Goal: Task Accomplishment & Management: Use online tool/utility

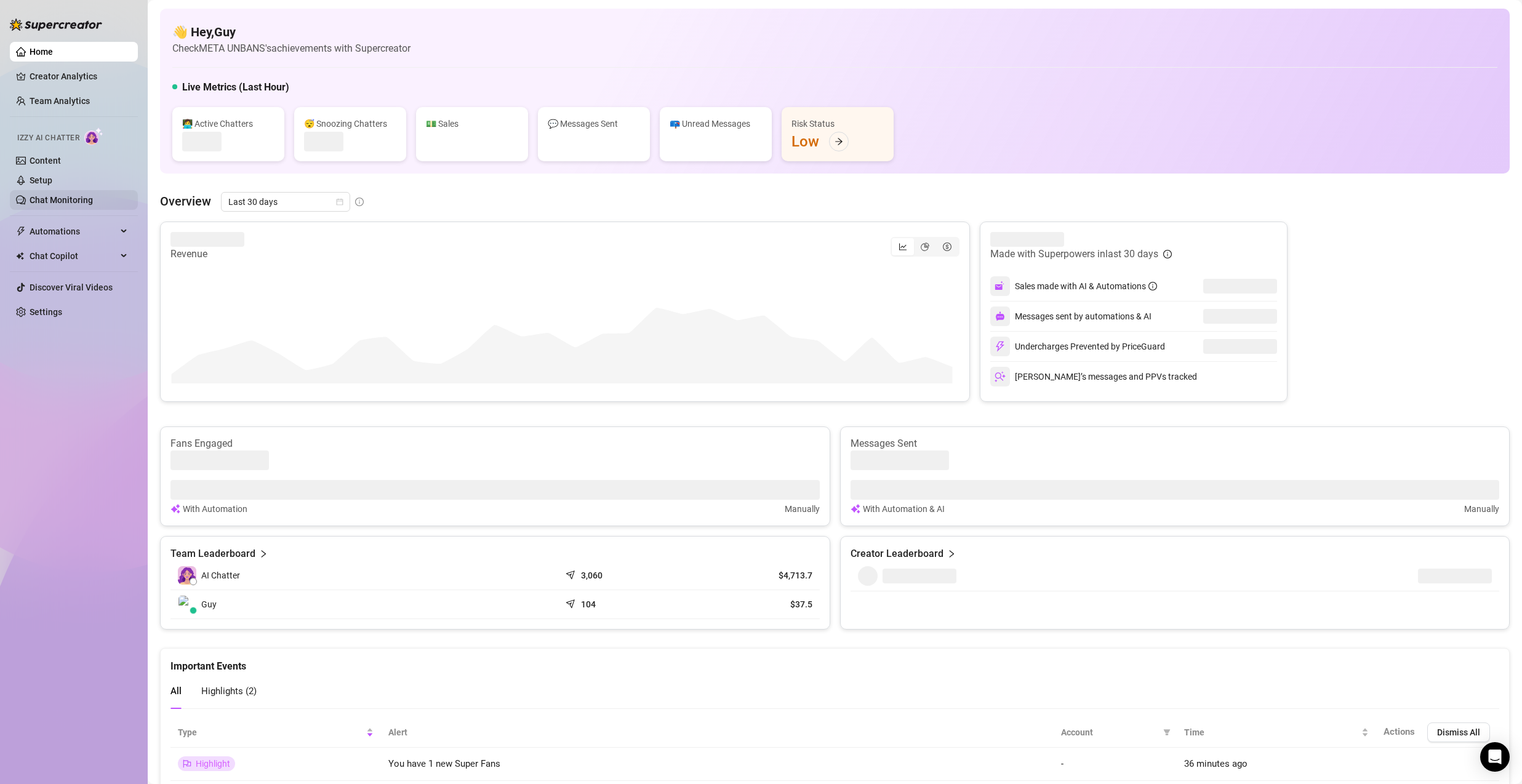
click at [63, 200] on link "Chat Monitoring" at bounding box center [61, 200] width 63 height 10
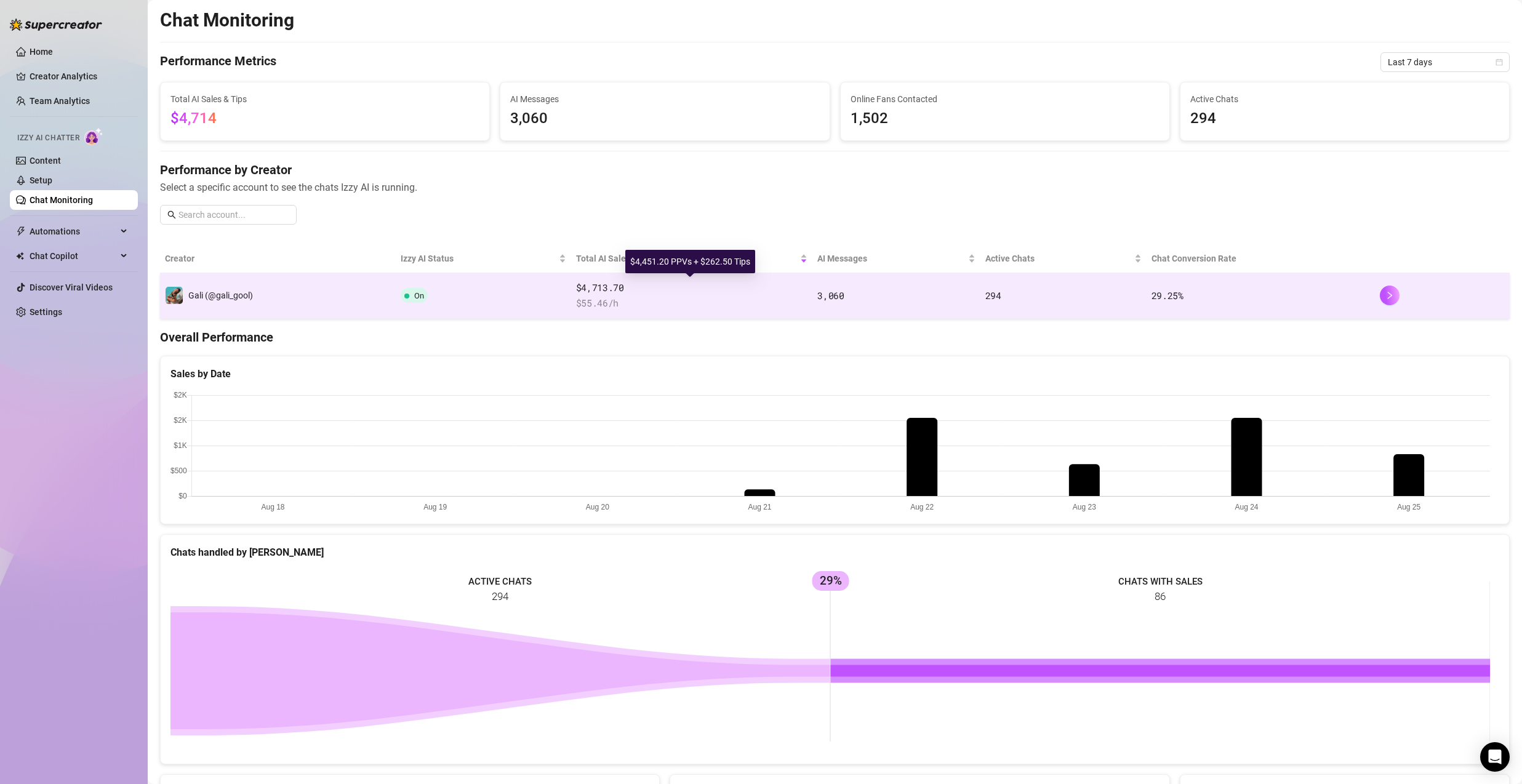
click at [361, 290] on td "Gali (@gali_gool)" at bounding box center [278, 295] width 236 height 45
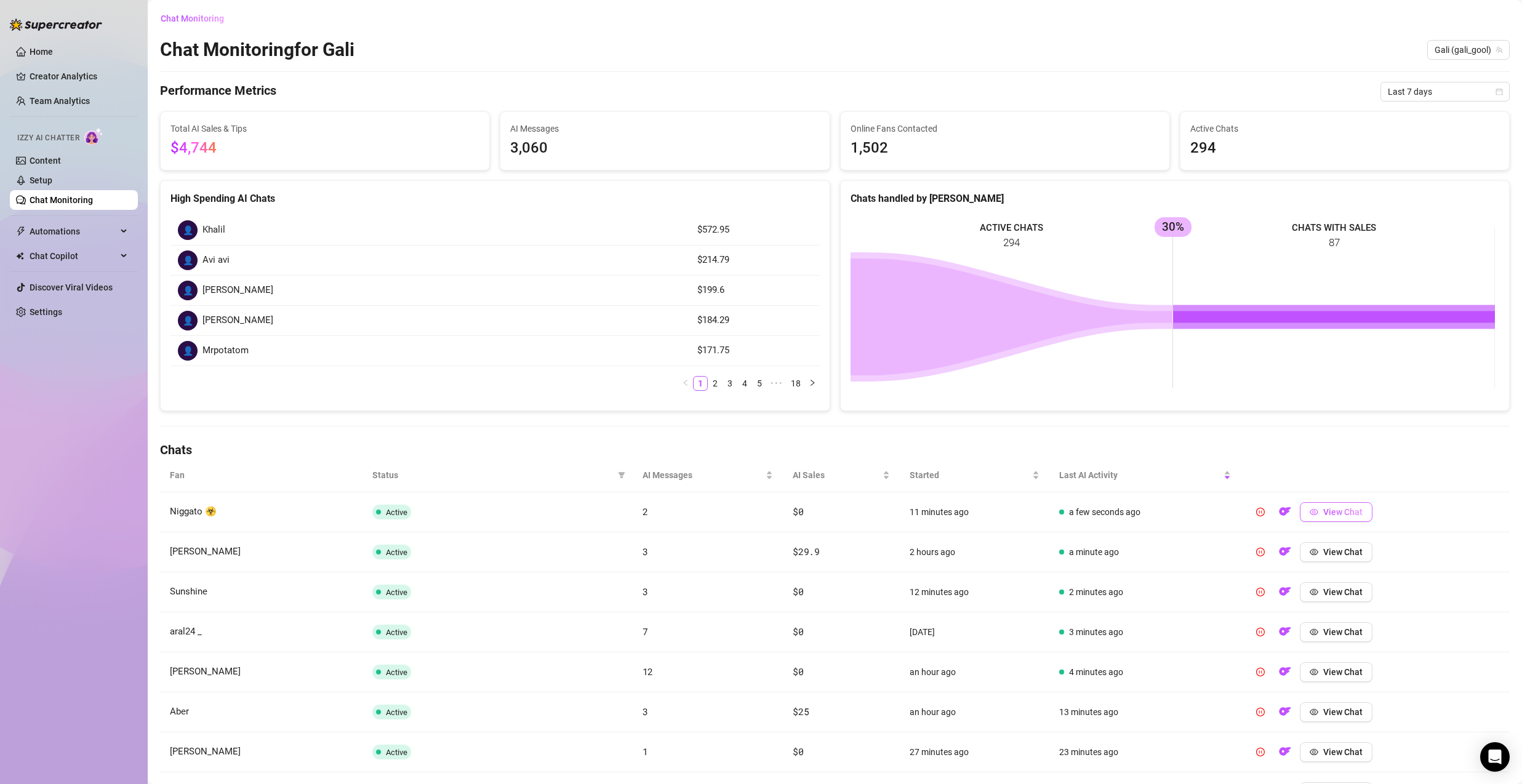
click at [1329, 517] on button "View Chat" at bounding box center [1336, 512] width 73 height 20
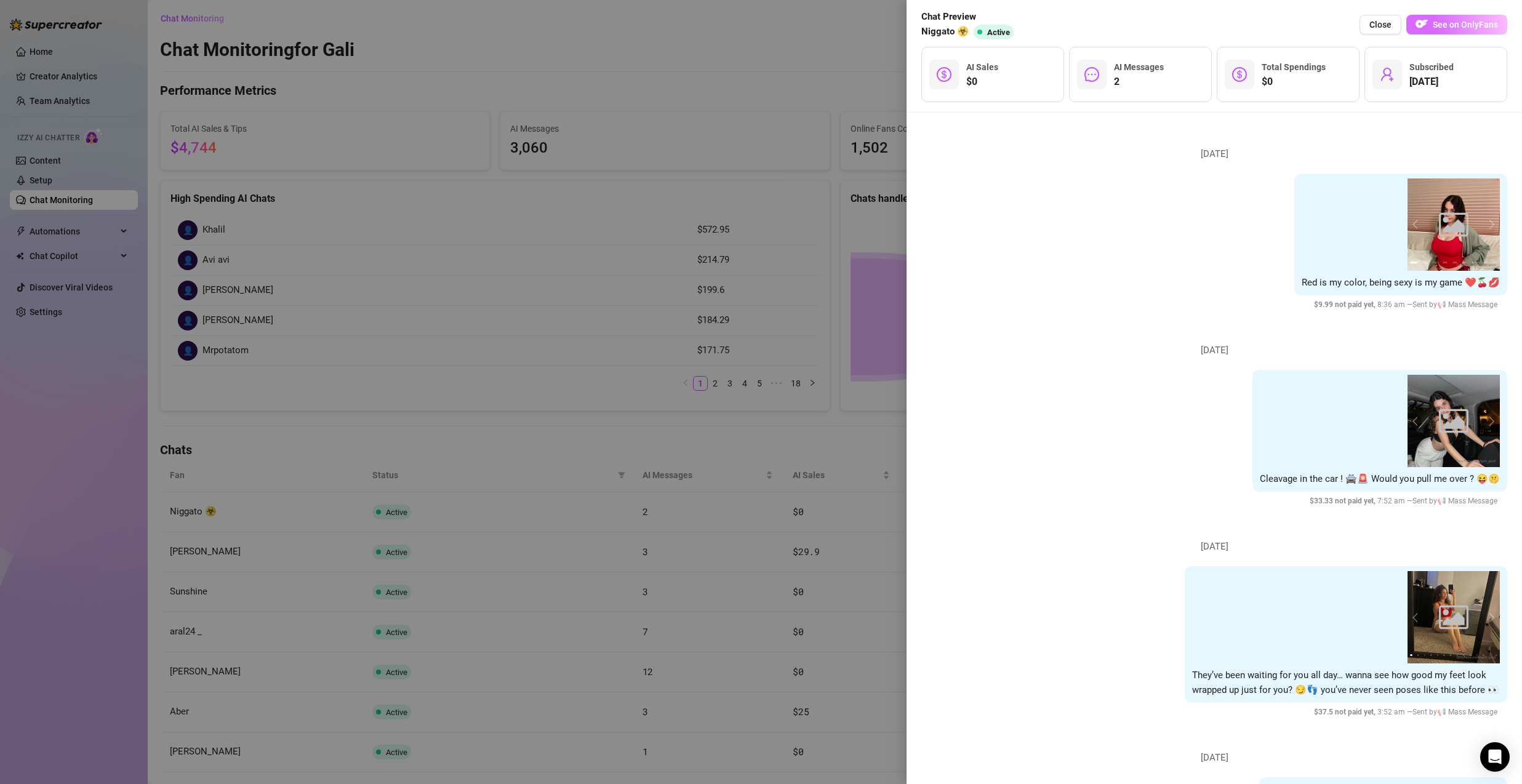
click at [1460, 25] on span "See on OnlyFans" at bounding box center [1465, 25] width 65 height 10
click at [783, 452] on div at bounding box center [761, 392] width 1522 height 784
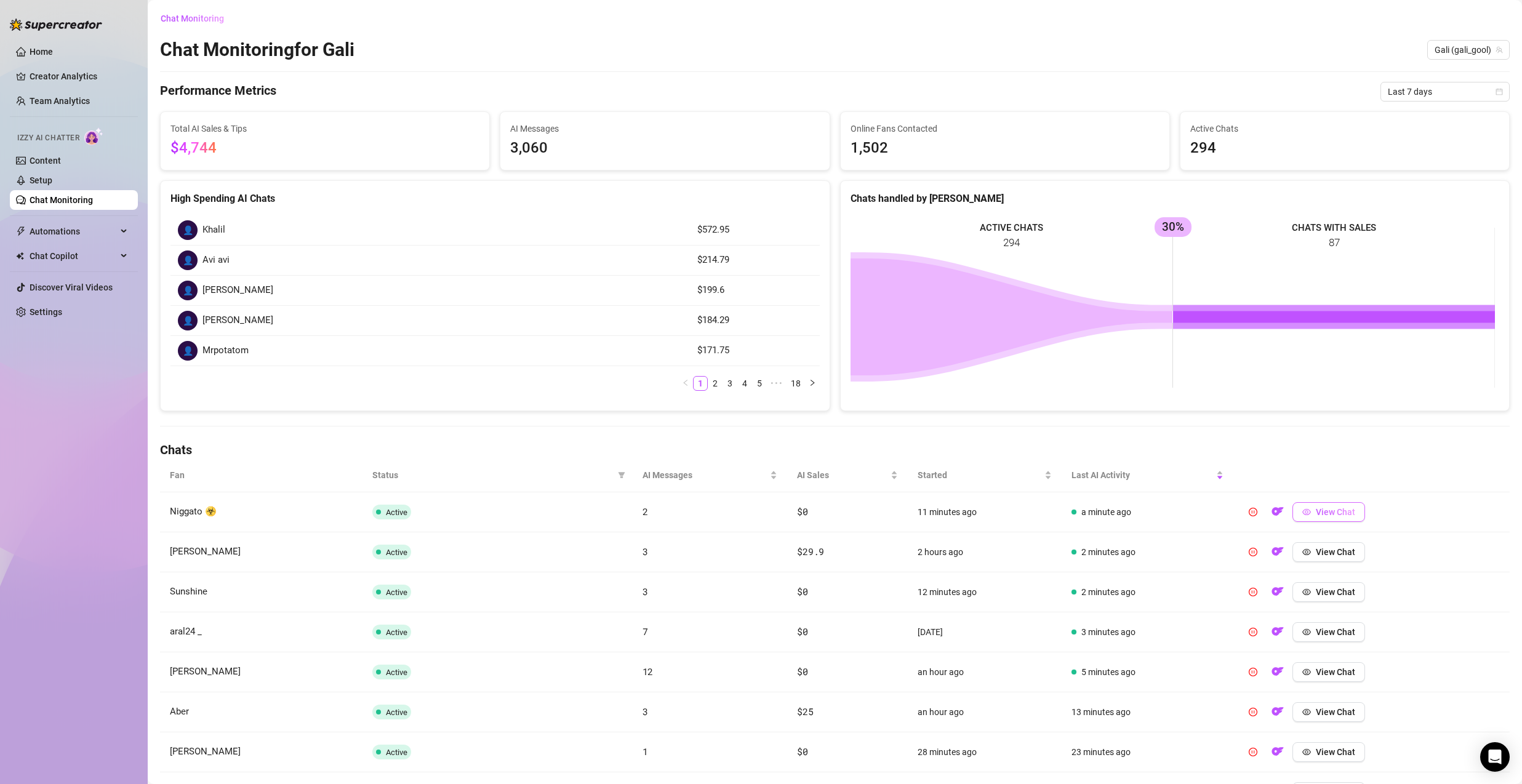
click at [1341, 515] on span "View Chat" at bounding box center [1335, 512] width 39 height 10
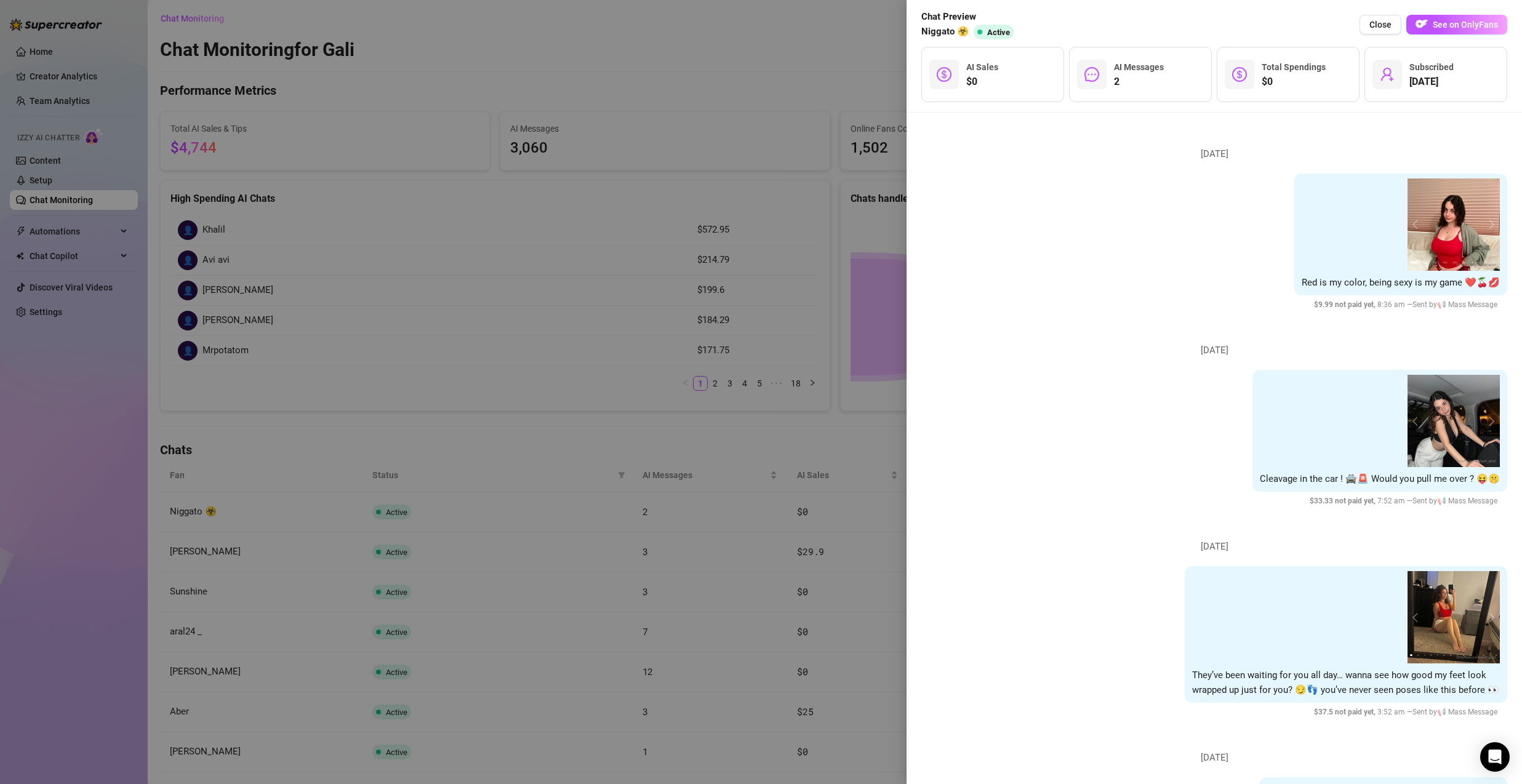
click at [758, 443] on div at bounding box center [761, 392] width 1522 height 784
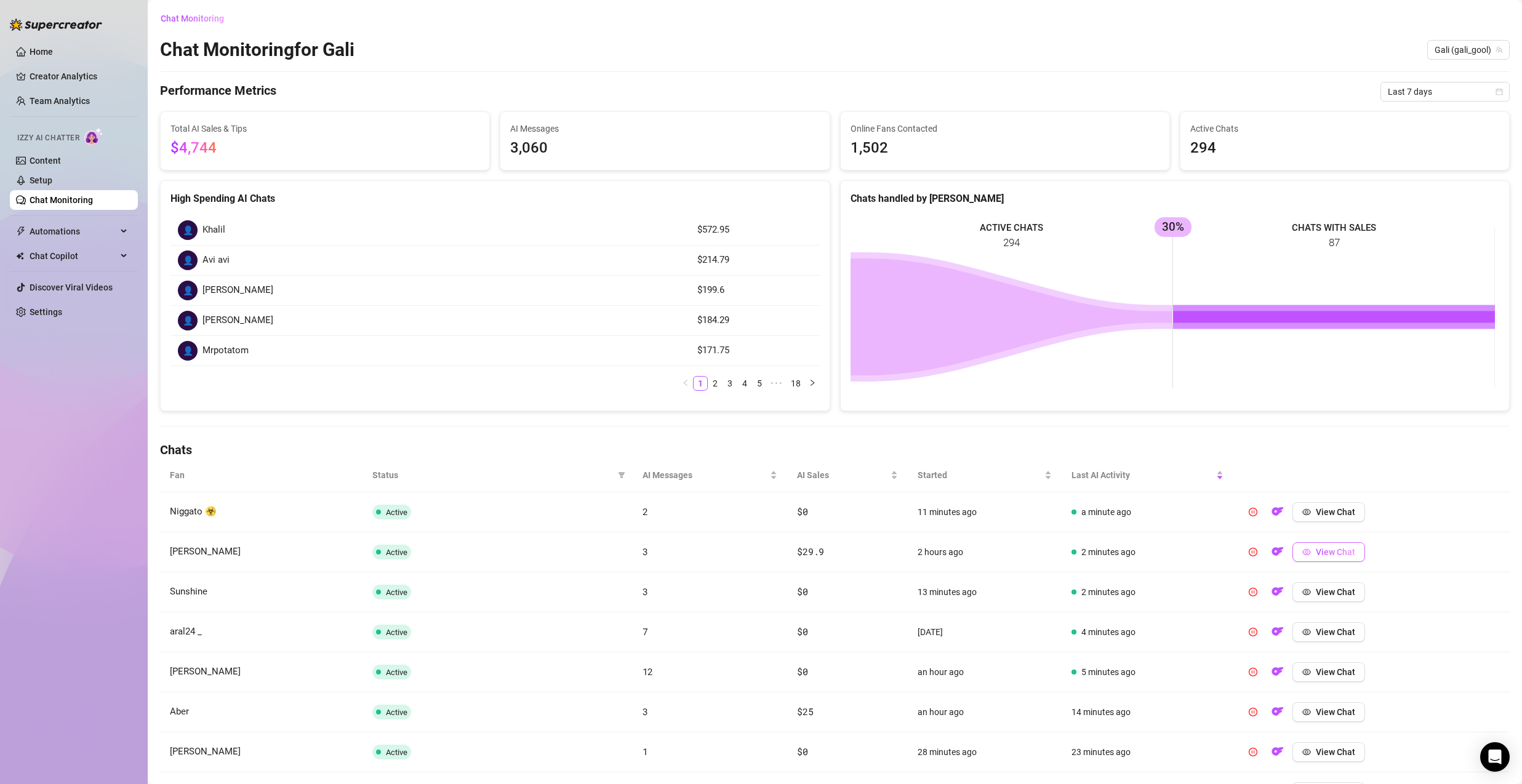
click at [1307, 549] on button "View Chat" at bounding box center [1328, 552] width 73 height 20
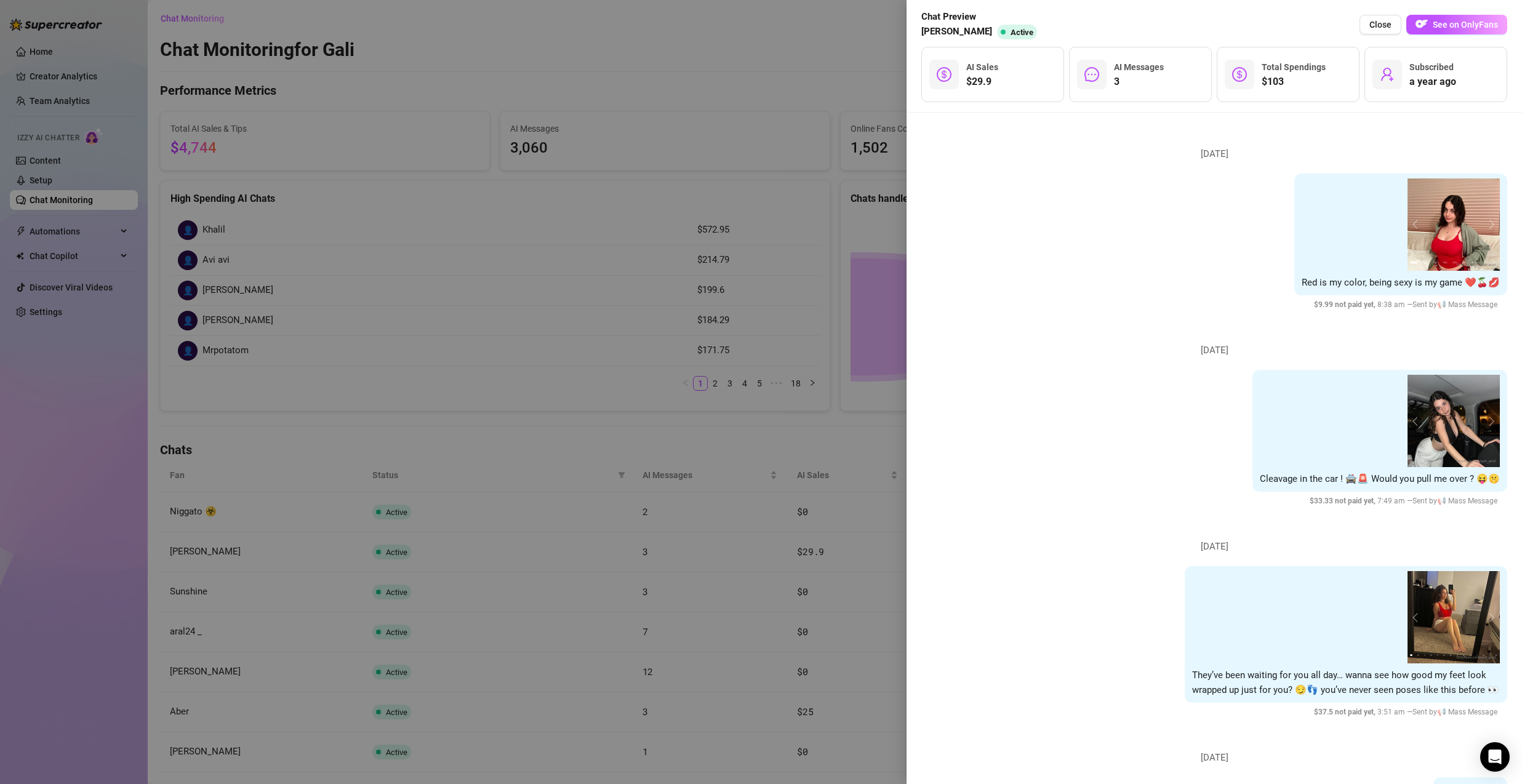
click at [798, 438] on div at bounding box center [761, 392] width 1522 height 784
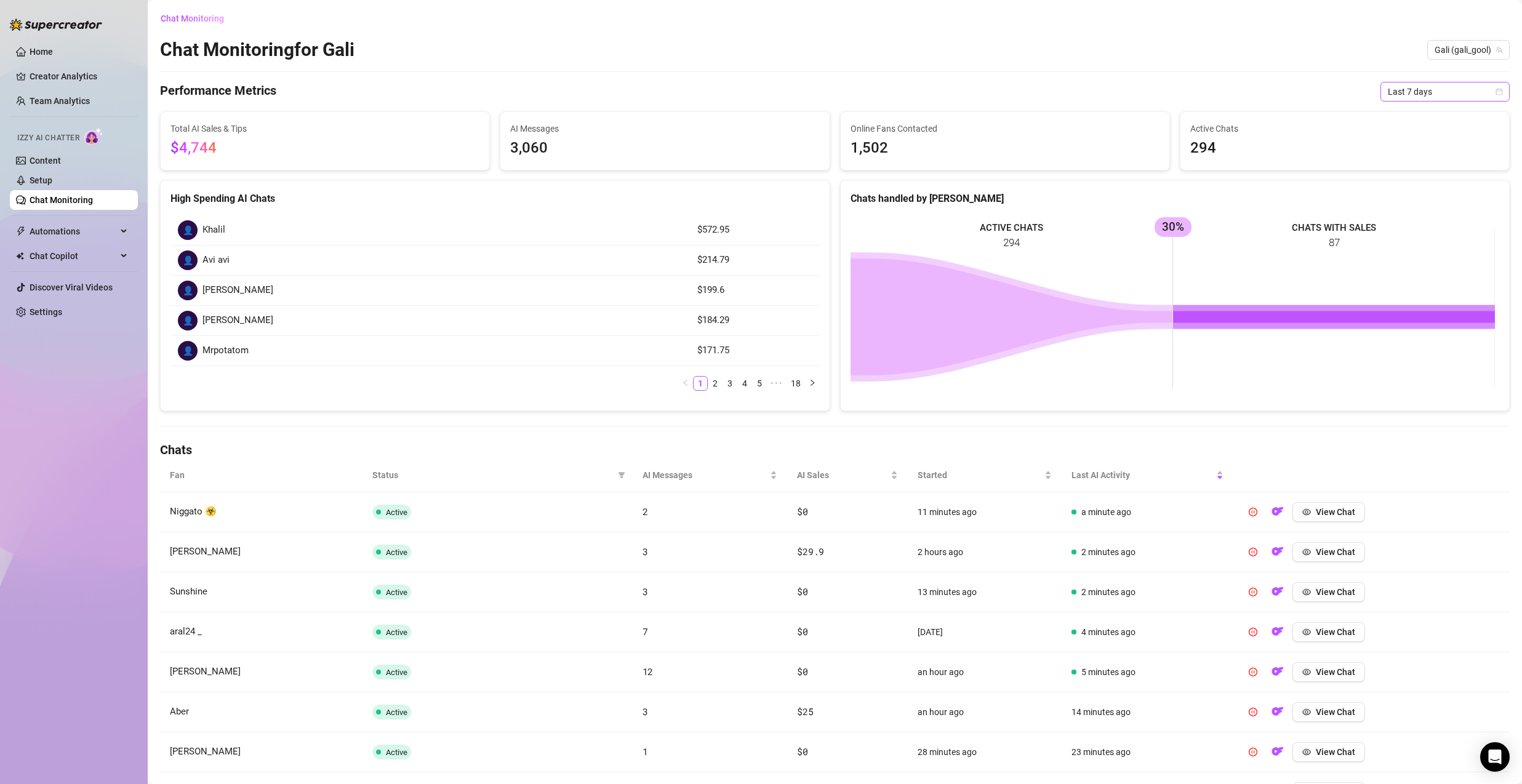
click at [1423, 99] on span "Last 7 days" at bounding box center [1445, 92] width 114 height 19
click at [1426, 126] on div "Last 7 days" at bounding box center [1436, 136] width 124 height 20
click at [1436, 99] on span "Last 7 days" at bounding box center [1445, 92] width 114 height 19
click at [1442, 112] on div "Last 24 hours" at bounding box center [1436, 116] width 109 height 14
click at [1338, 510] on span "View Chat" at bounding box center [1343, 512] width 39 height 10
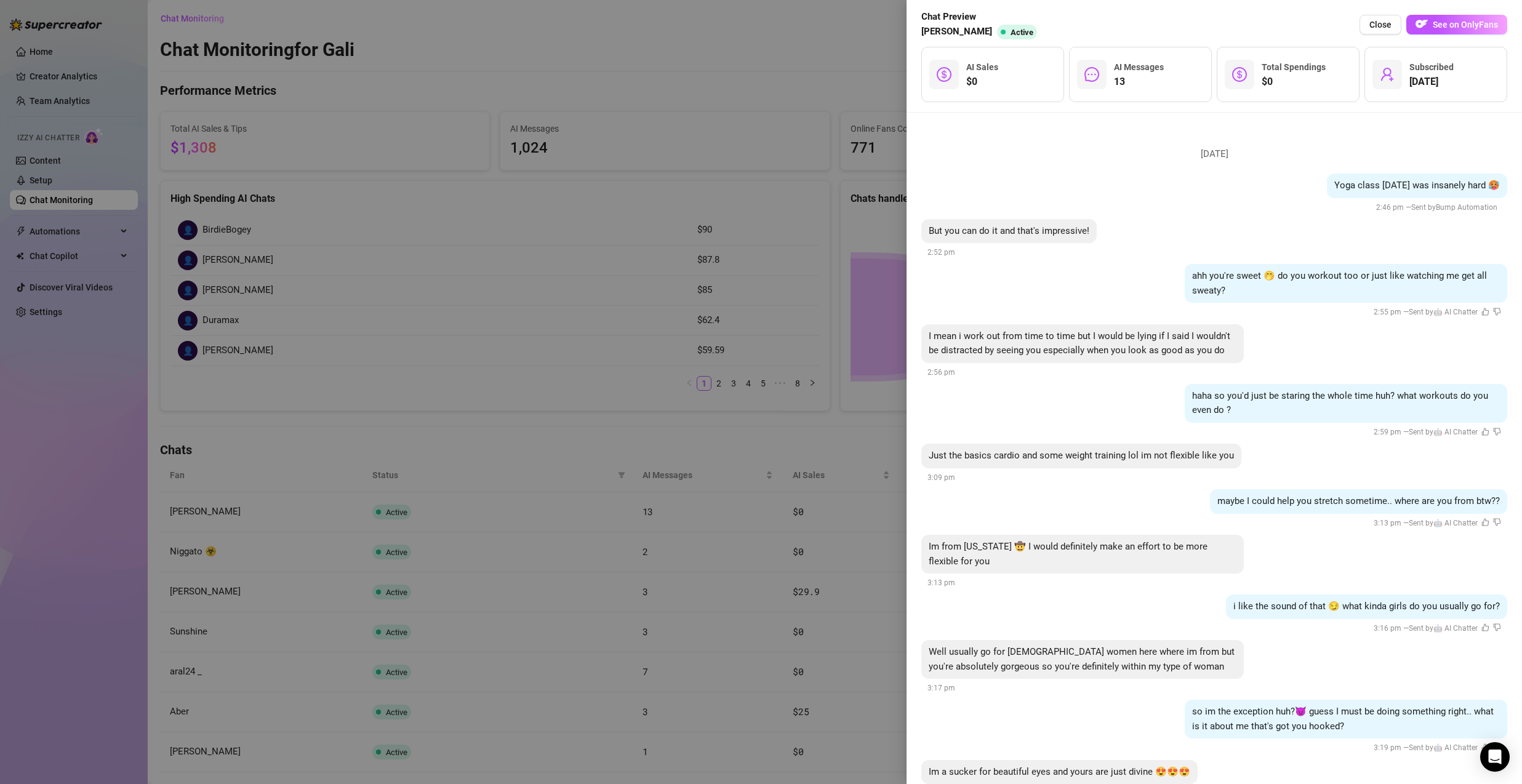
click at [610, 443] on div at bounding box center [761, 392] width 1522 height 784
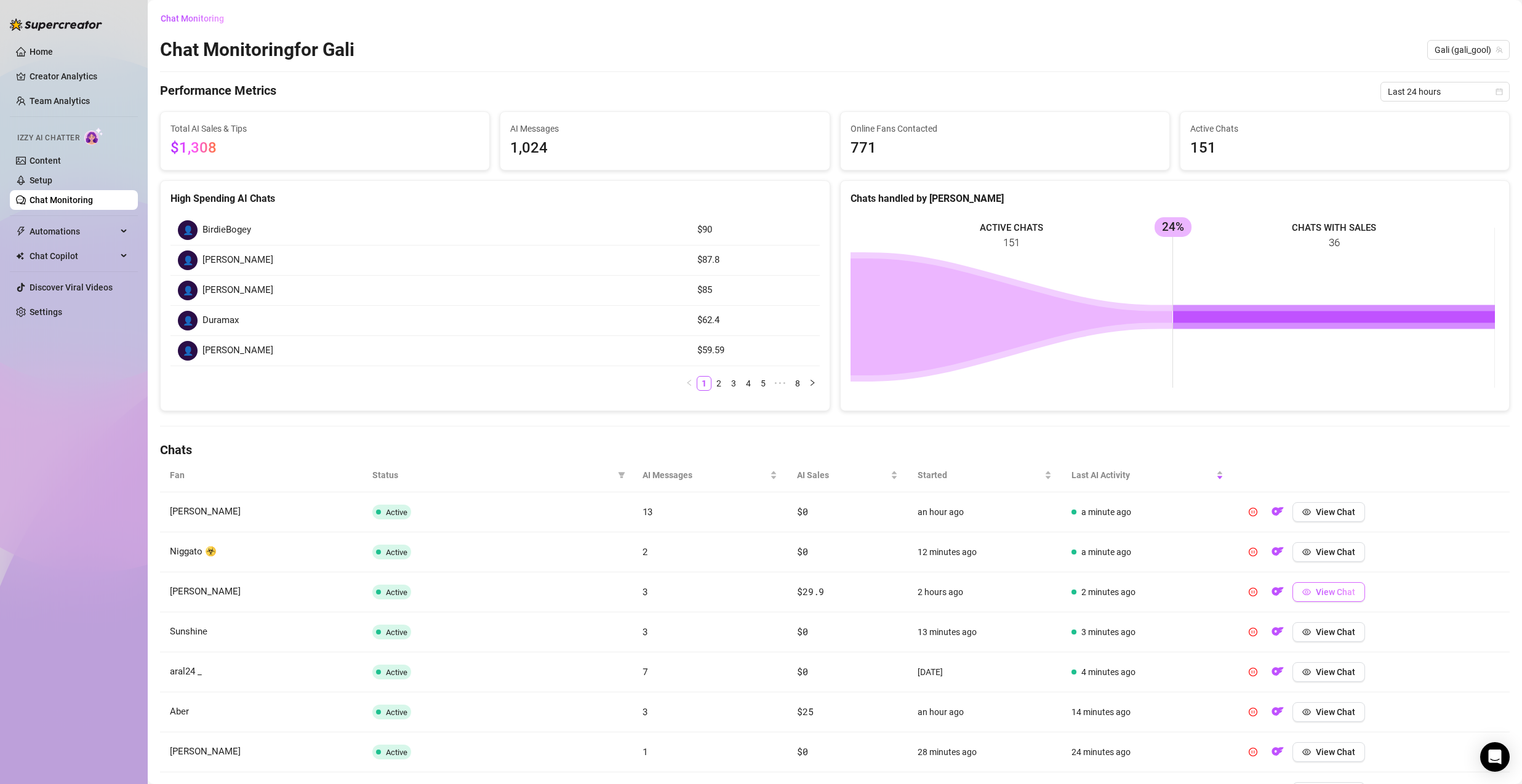
click at [1323, 592] on span "View Chat" at bounding box center [1335, 592] width 39 height 10
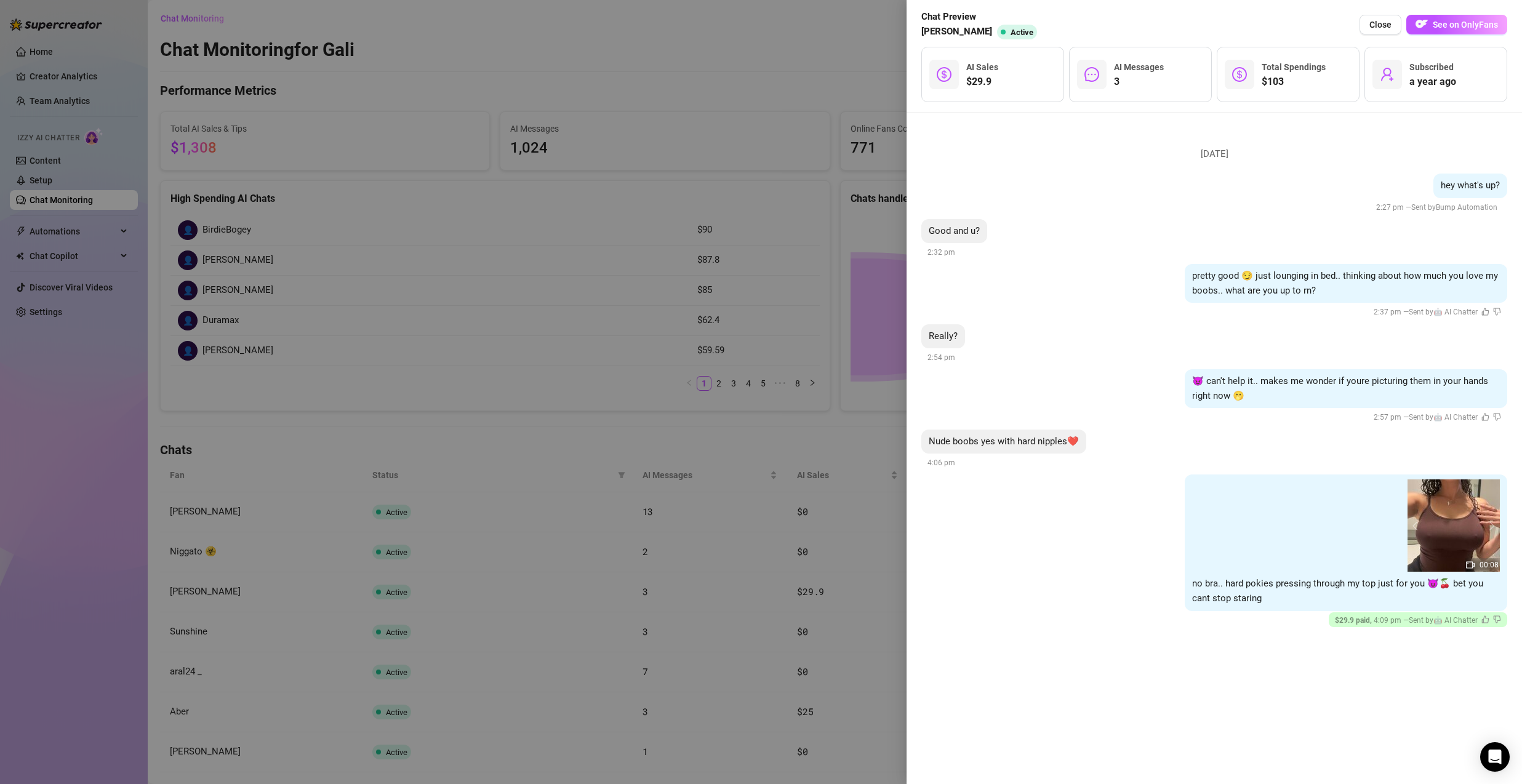
click at [655, 354] on div at bounding box center [761, 392] width 1522 height 784
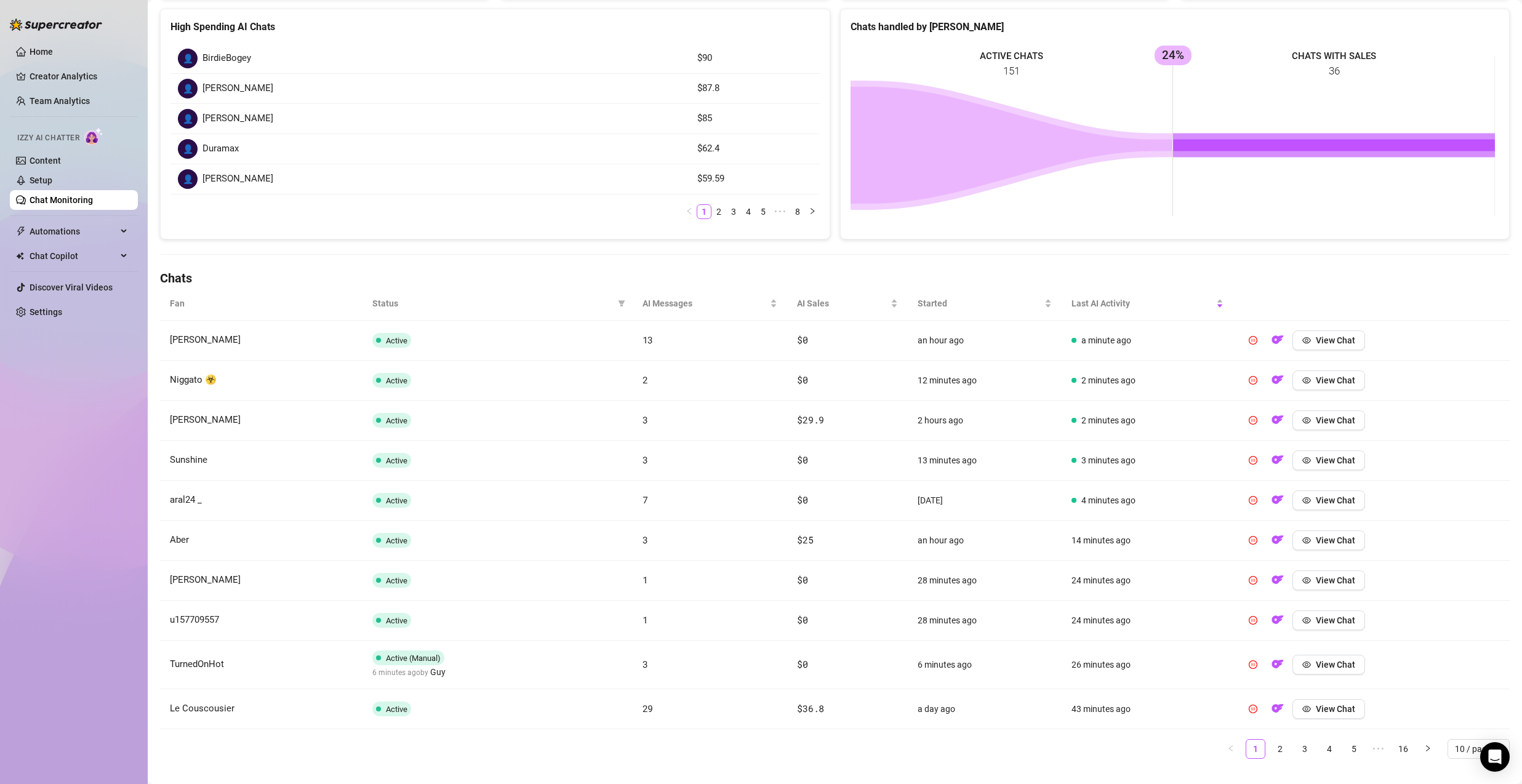
scroll to position [193, 0]
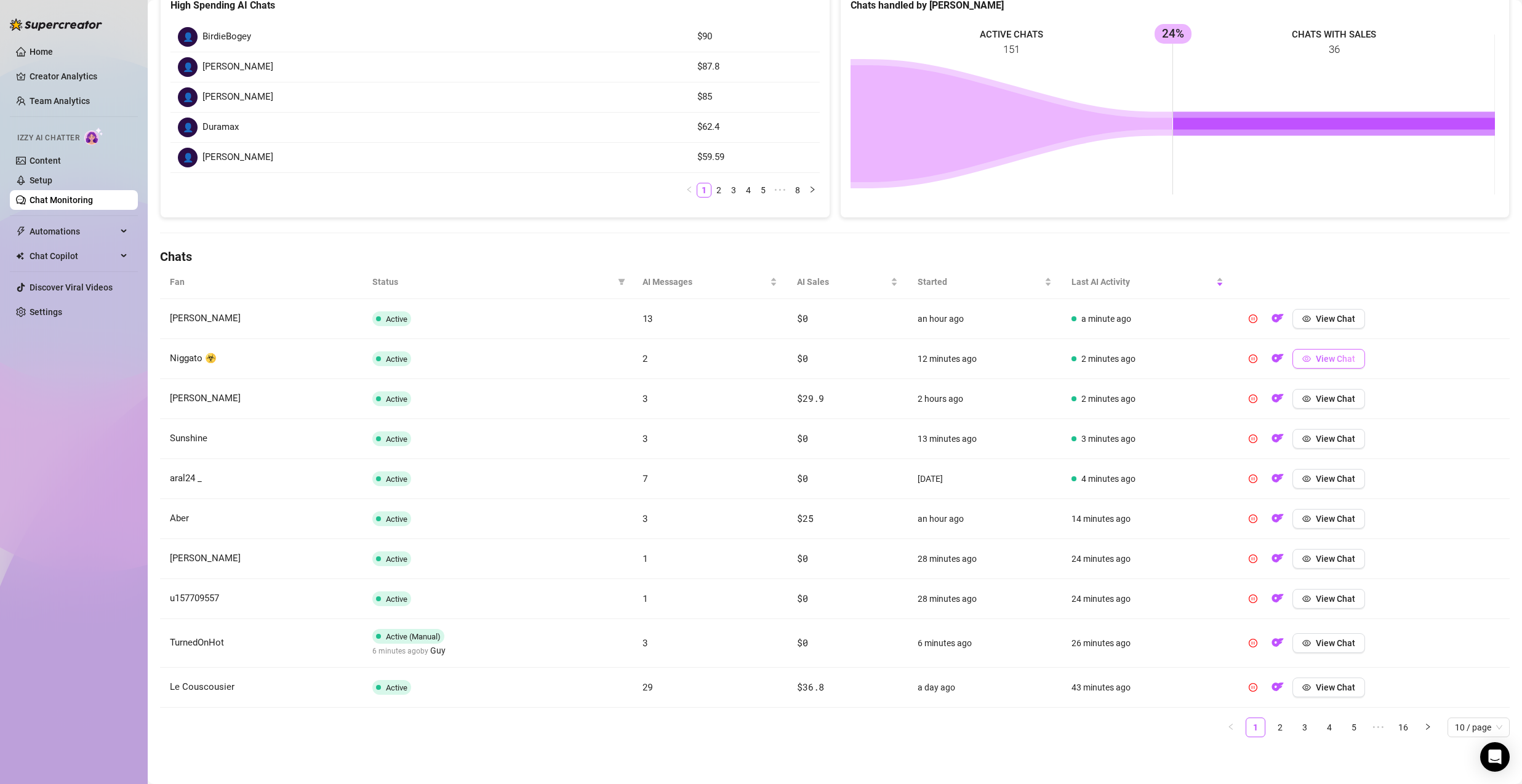
click at [1303, 359] on icon "eye" at bounding box center [1307, 359] width 9 height 9
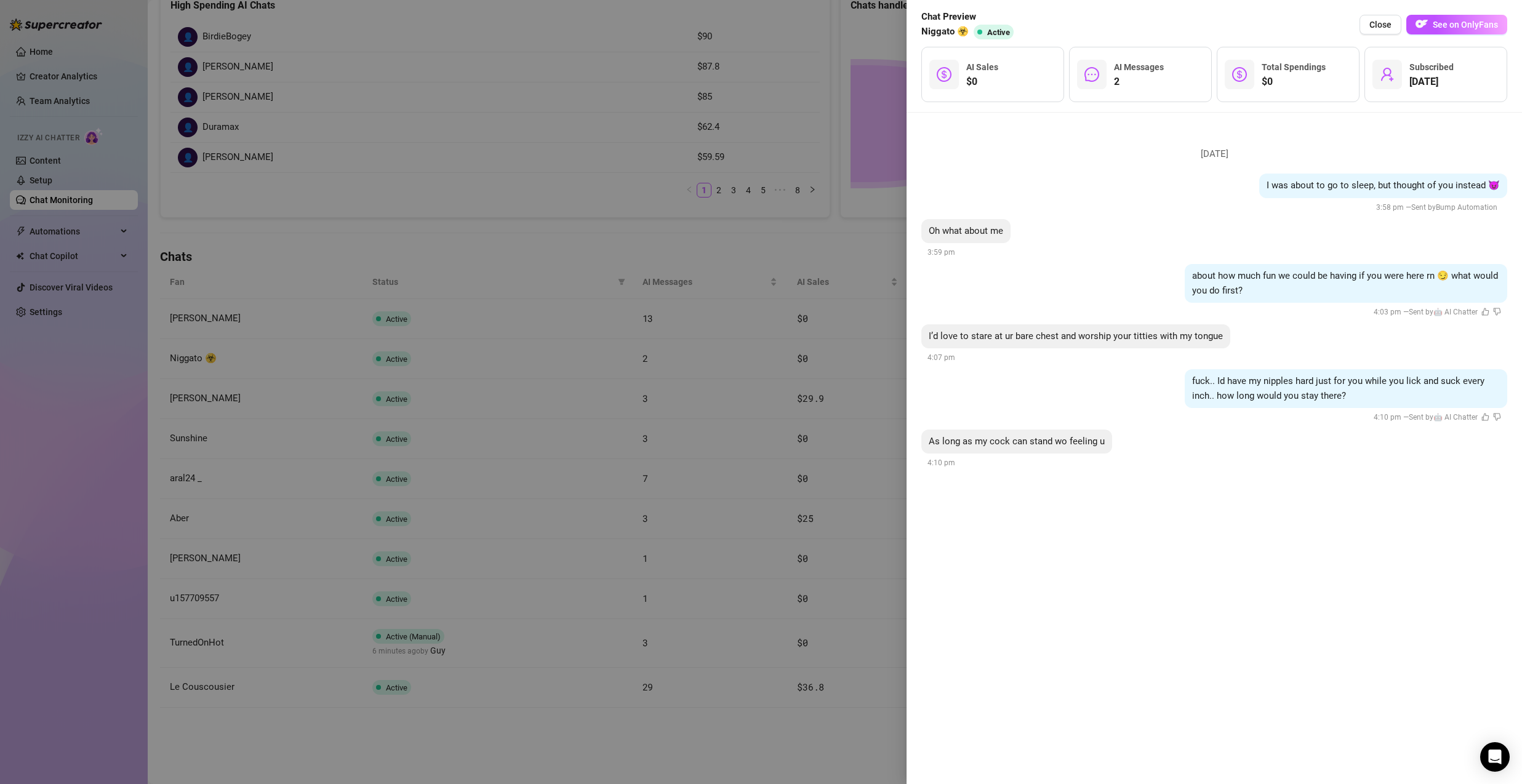
click at [822, 289] on div at bounding box center [761, 392] width 1522 height 784
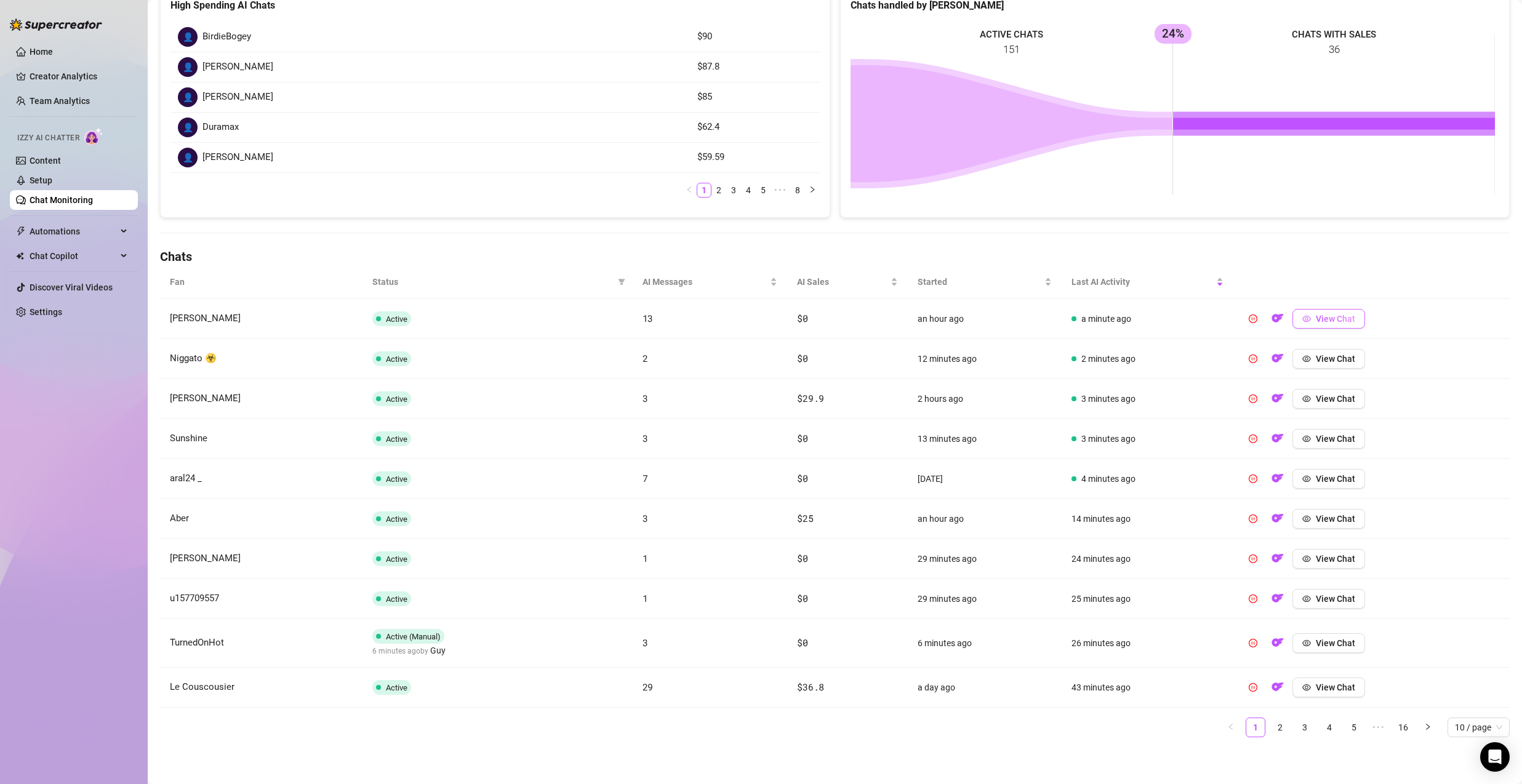
click at [1303, 319] on icon "eye" at bounding box center [1307, 318] width 9 height 6
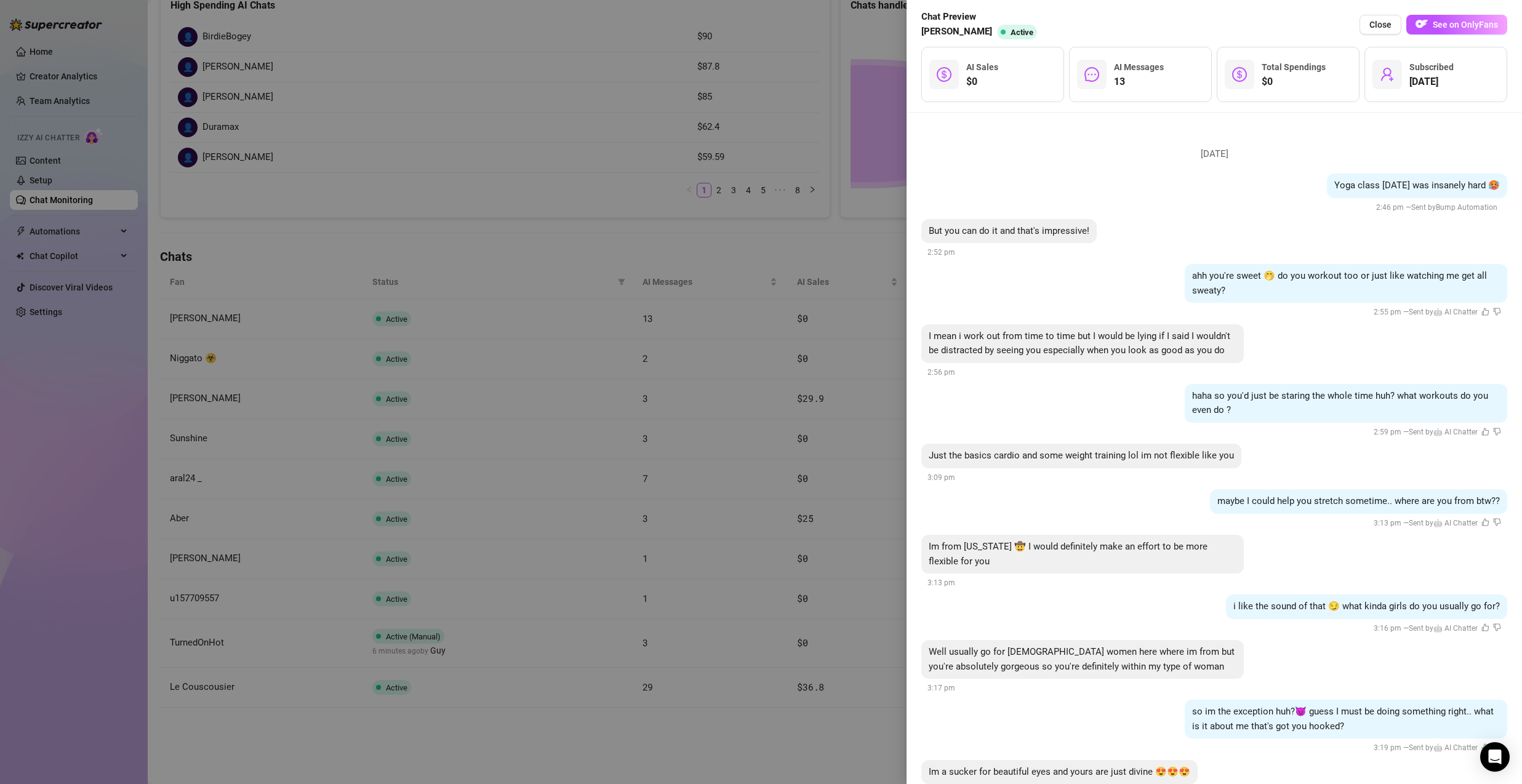
click at [738, 281] on div at bounding box center [761, 392] width 1522 height 784
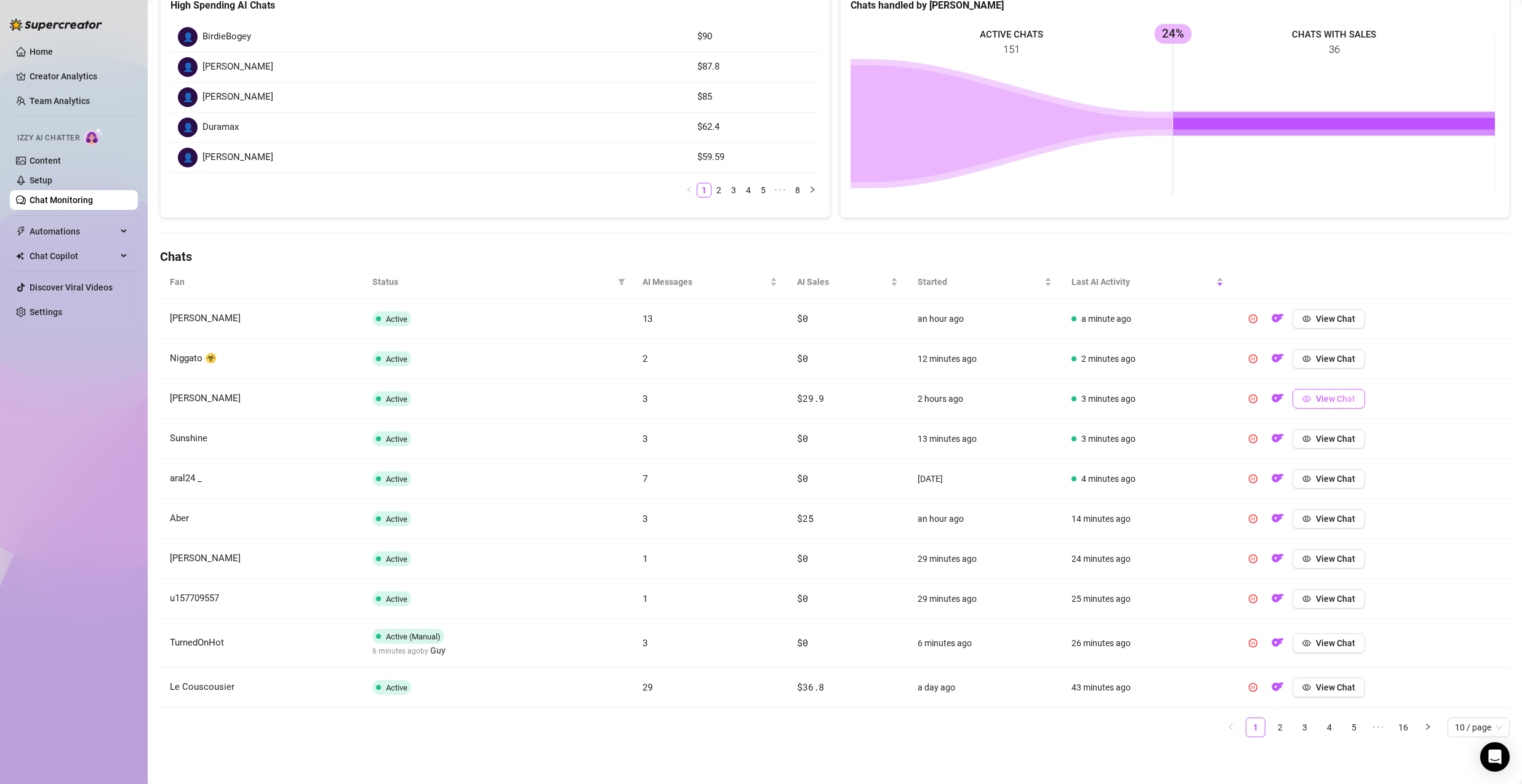
click at [1327, 400] on span "View Chat" at bounding box center [1335, 399] width 39 height 10
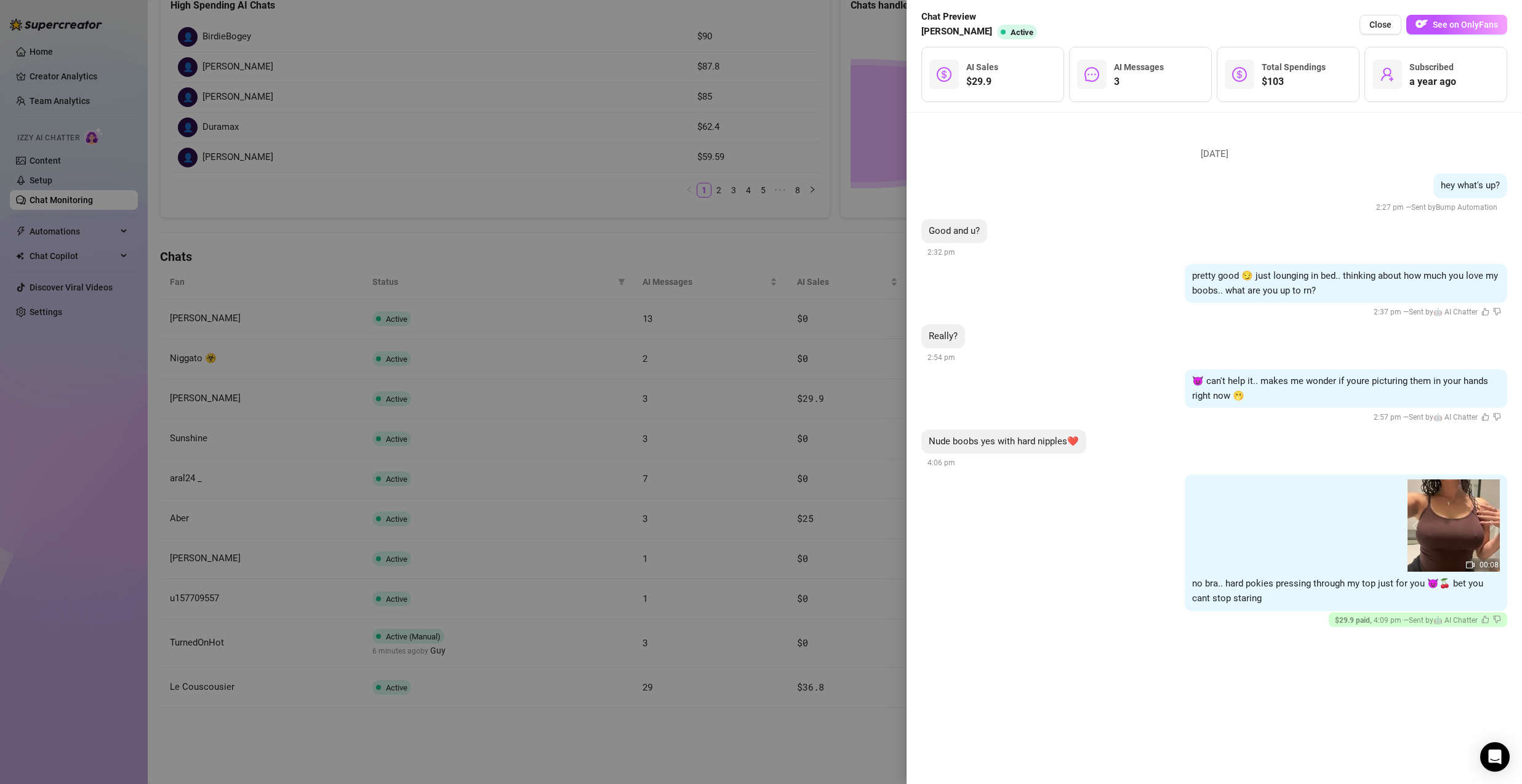
click at [751, 333] on div at bounding box center [761, 392] width 1522 height 784
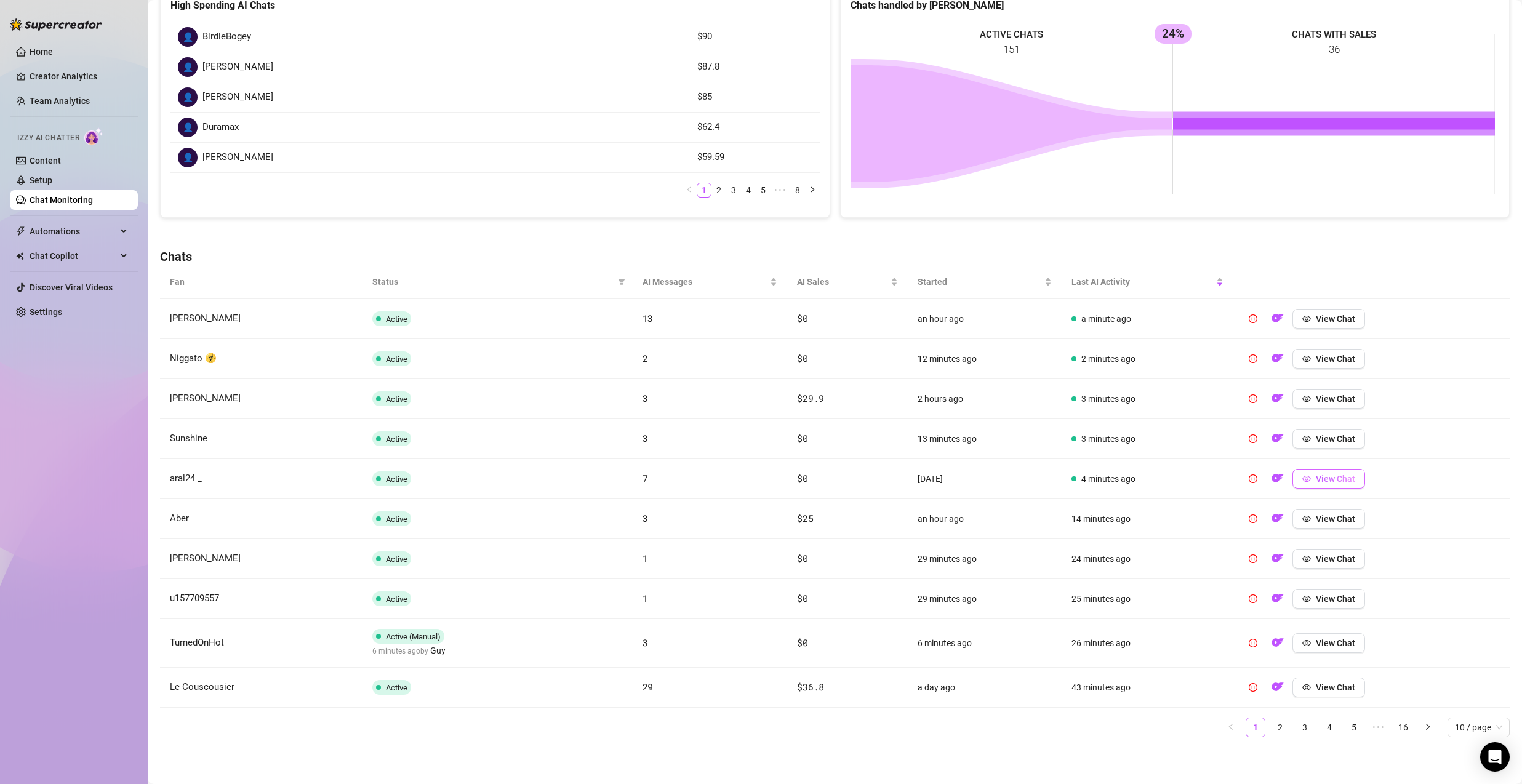
click at [1322, 474] on span "View Chat" at bounding box center [1335, 479] width 39 height 10
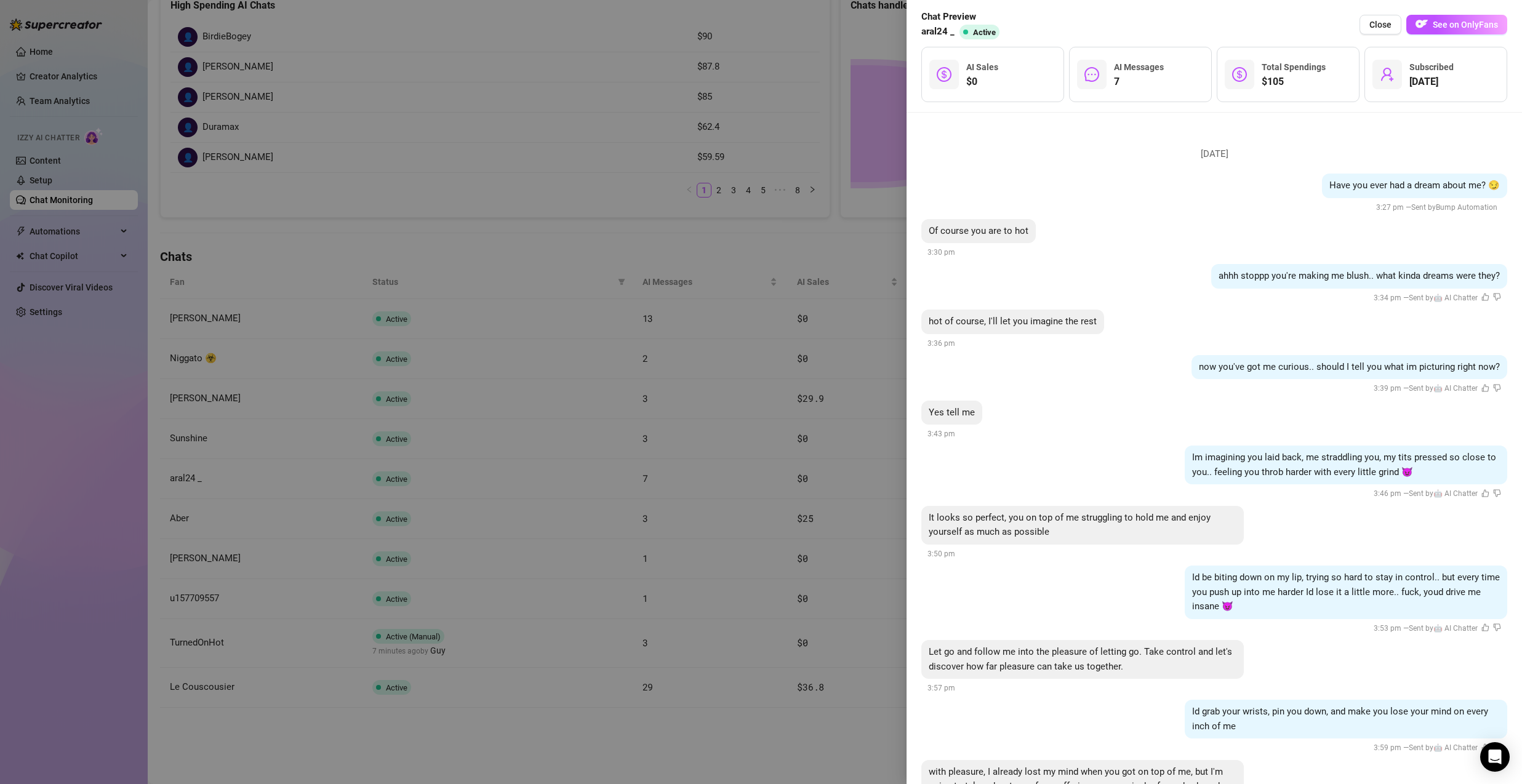
click at [781, 431] on div at bounding box center [761, 392] width 1522 height 784
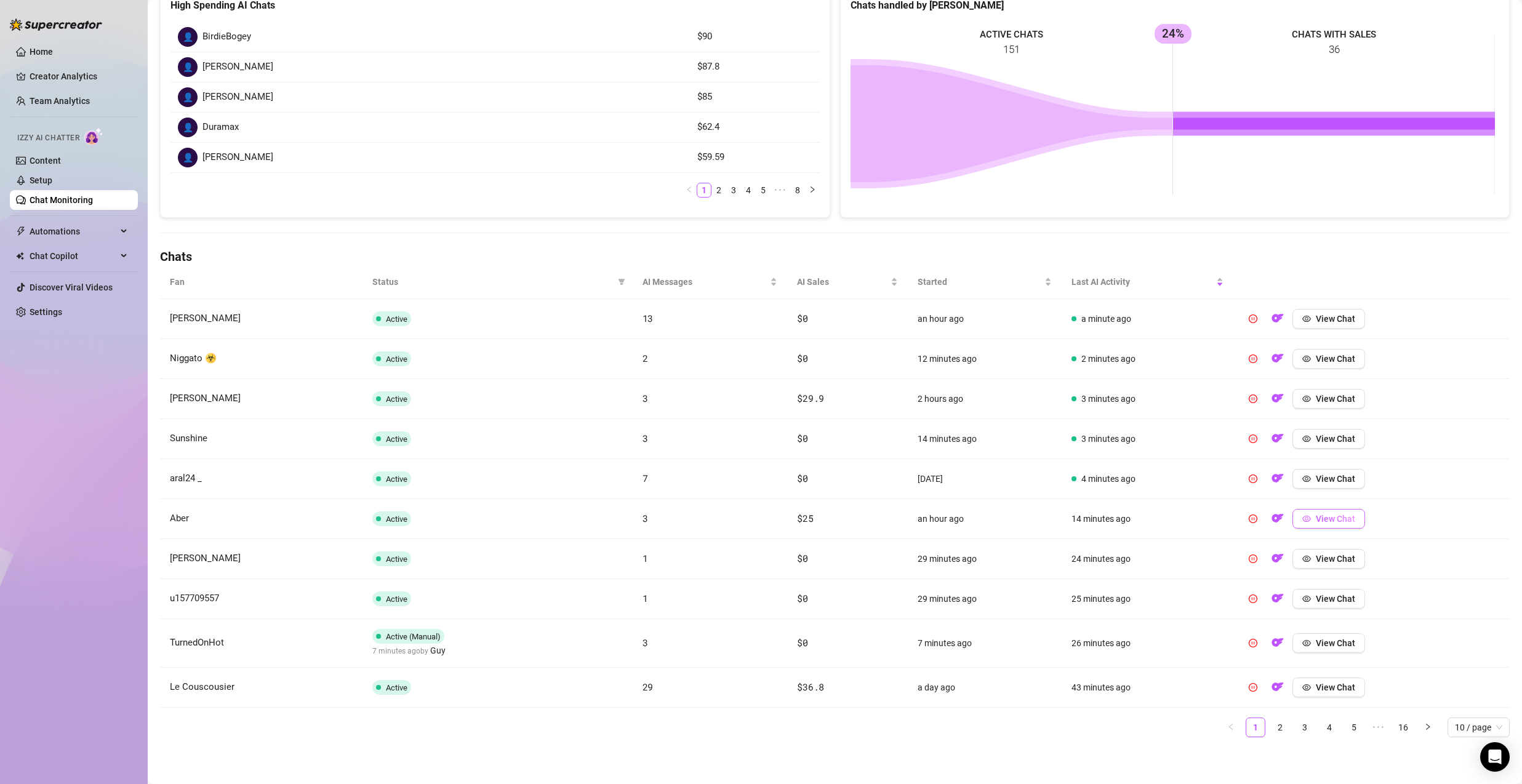
click at [1321, 520] on span "View Chat" at bounding box center [1335, 519] width 39 height 10
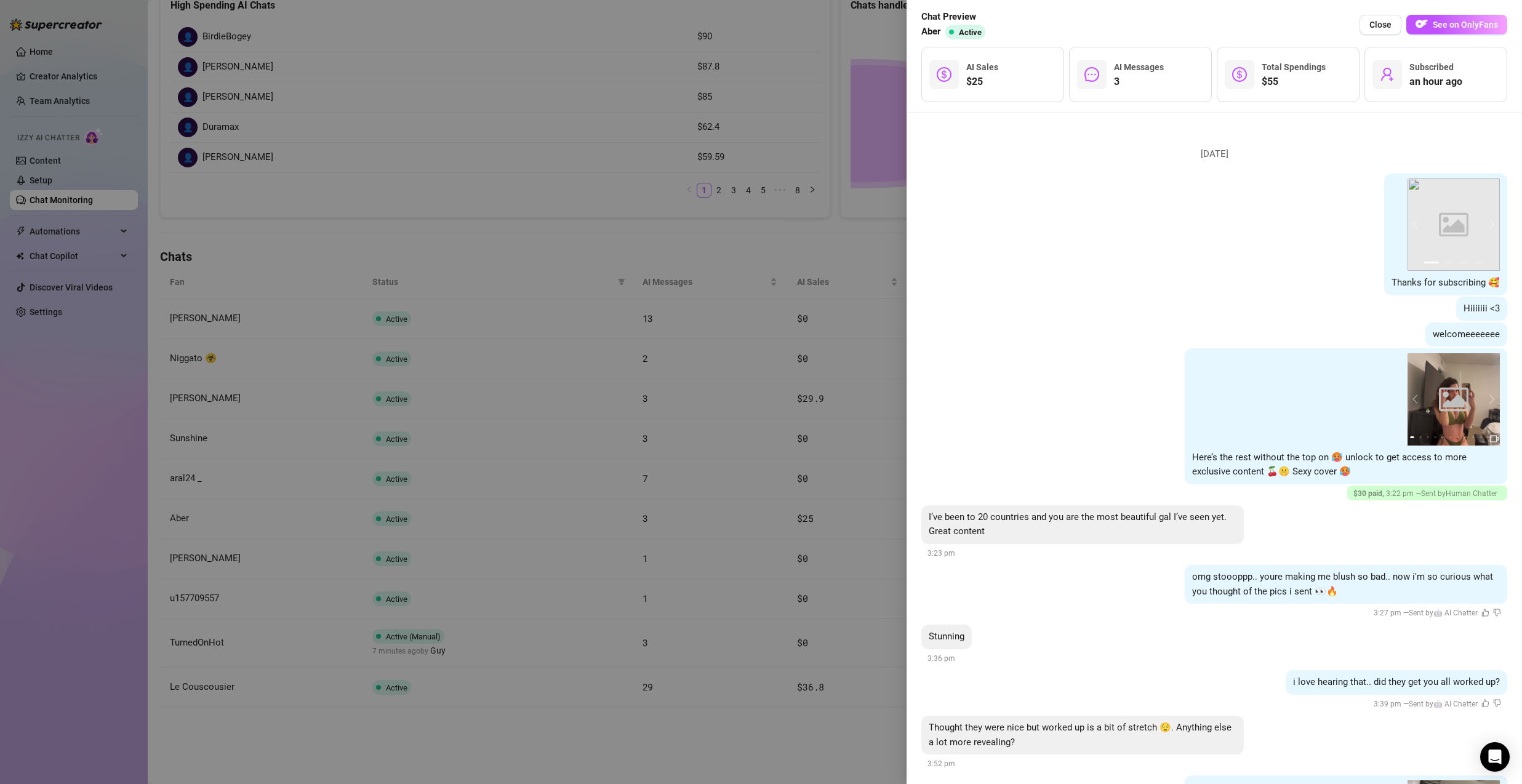
click at [629, 506] on div at bounding box center [761, 392] width 1522 height 784
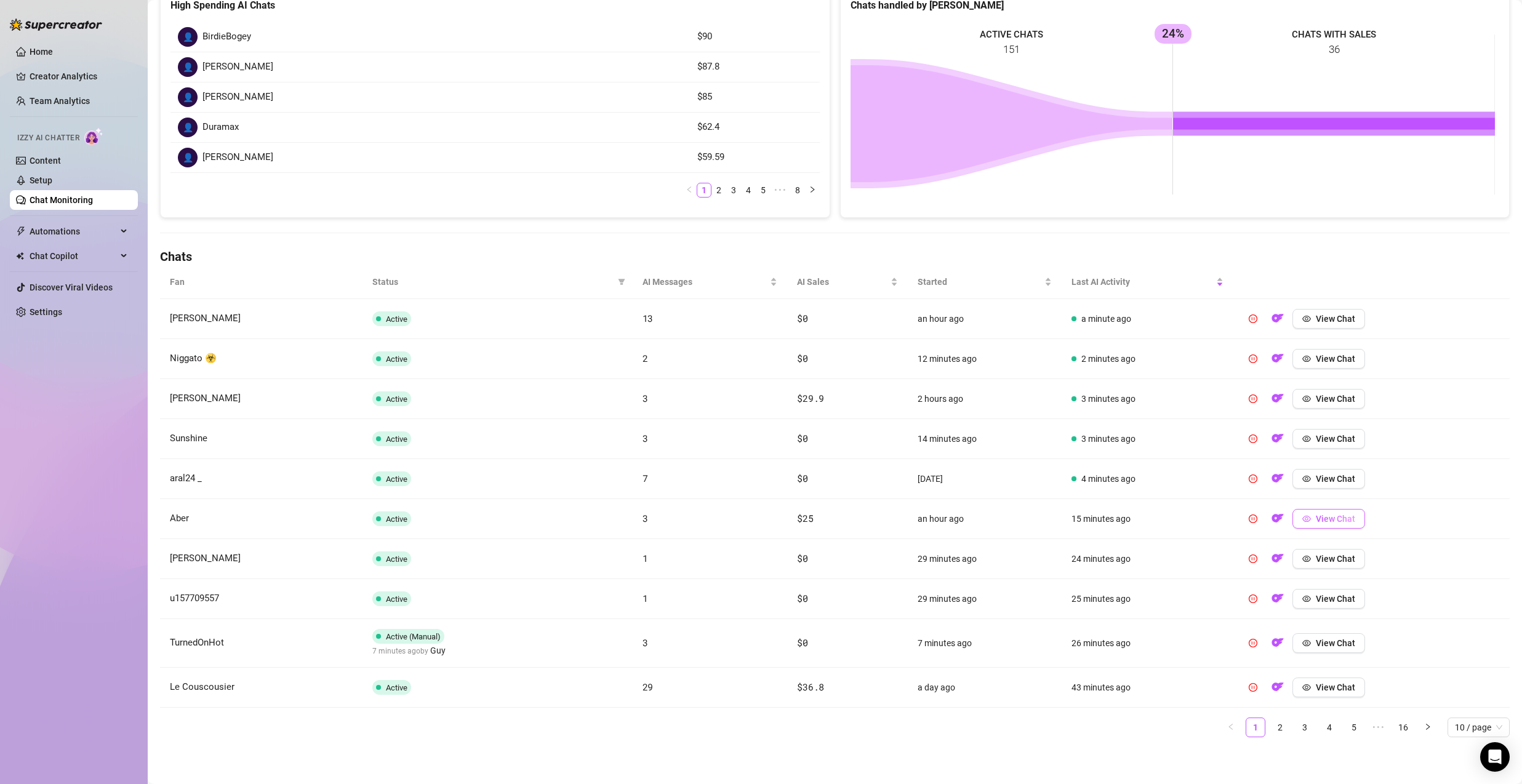
click at [1316, 525] on button "View Chat" at bounding box center [1328, 519] width 73 height 20
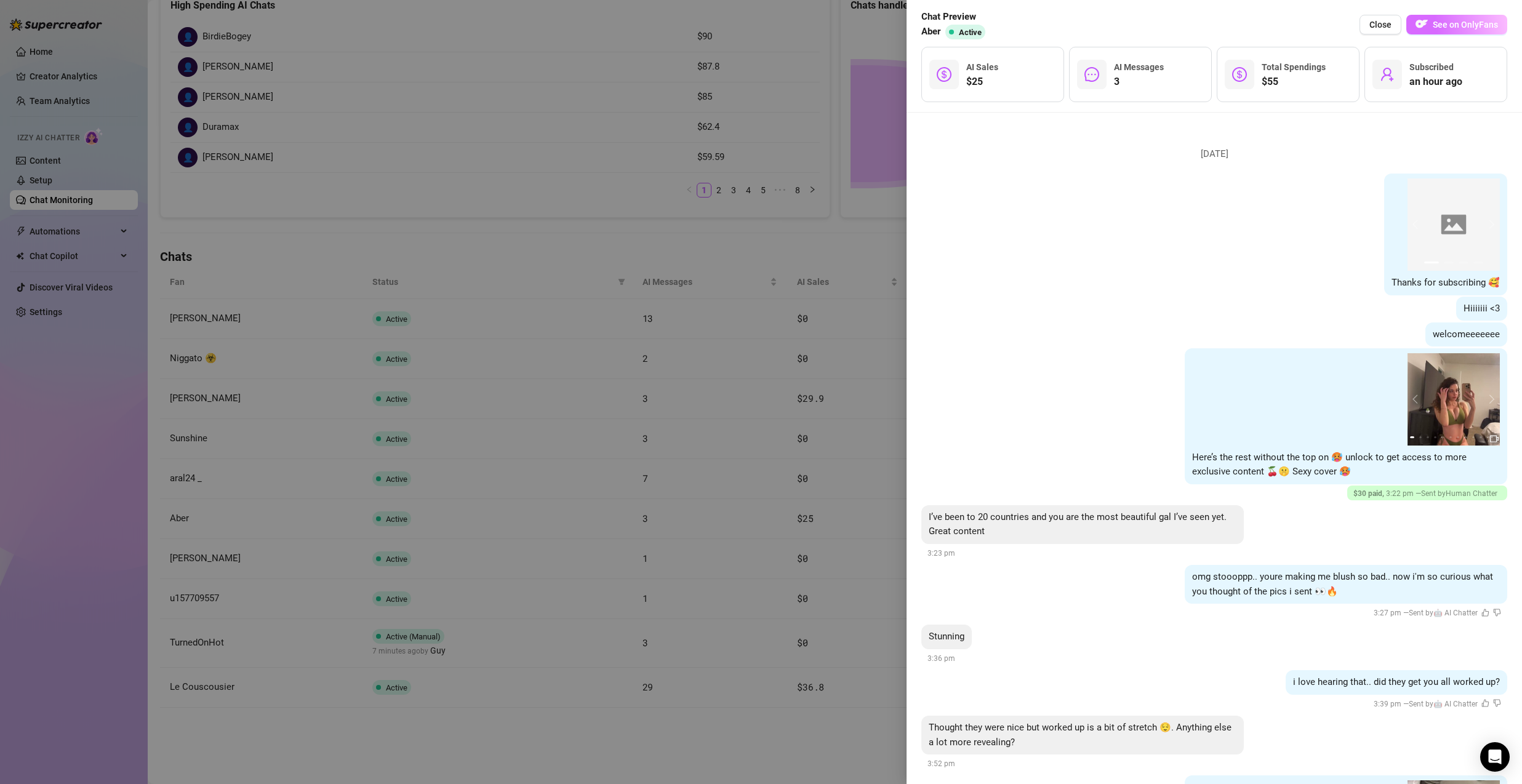
click at [1468, 21] on span "See on OnlyFans" at bounding box center [1465, 25] width 65 height 10
